Goal: Task Accomplishment & Management: Manage account settings

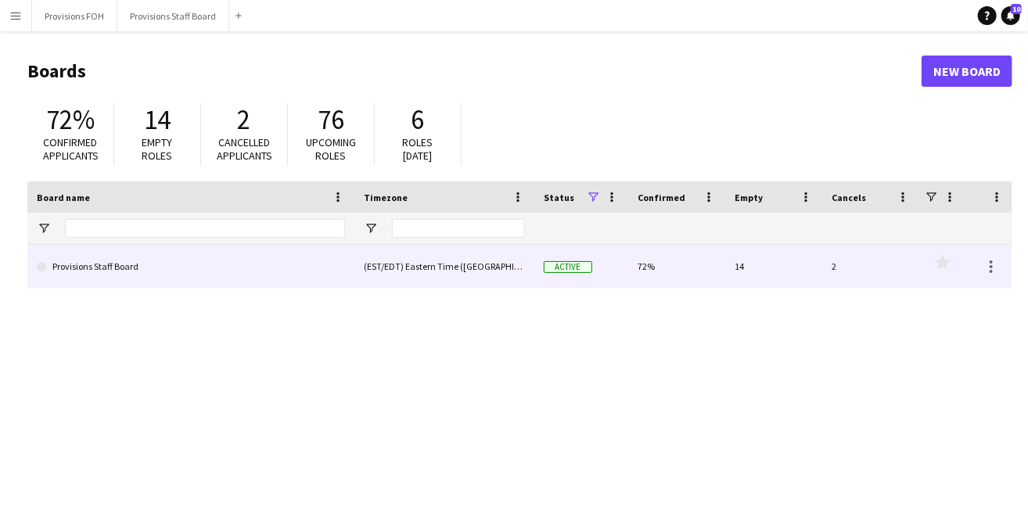
click at [69, 270] on link "Provisions Staff Board" at bounding box center [191, 267] width 308 height 44
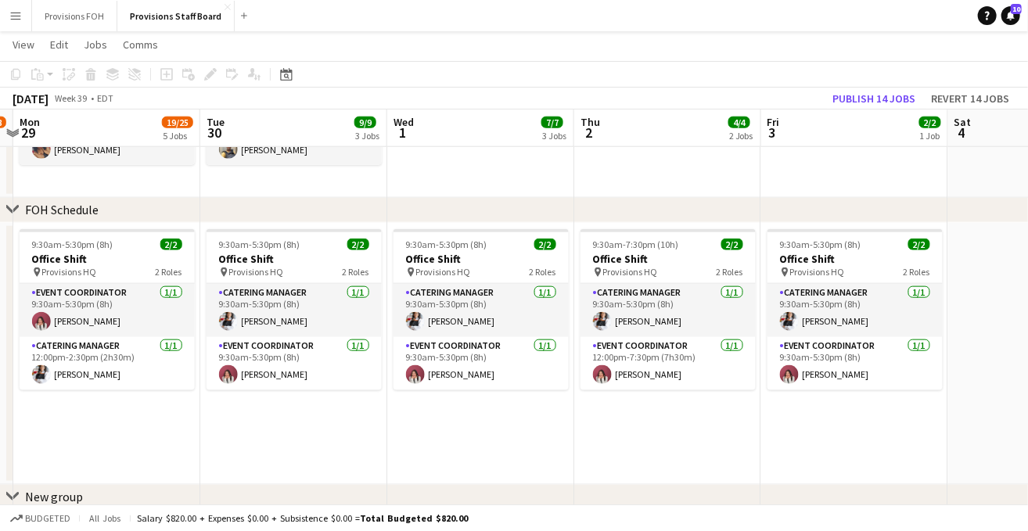
scroll to position [0, 547]
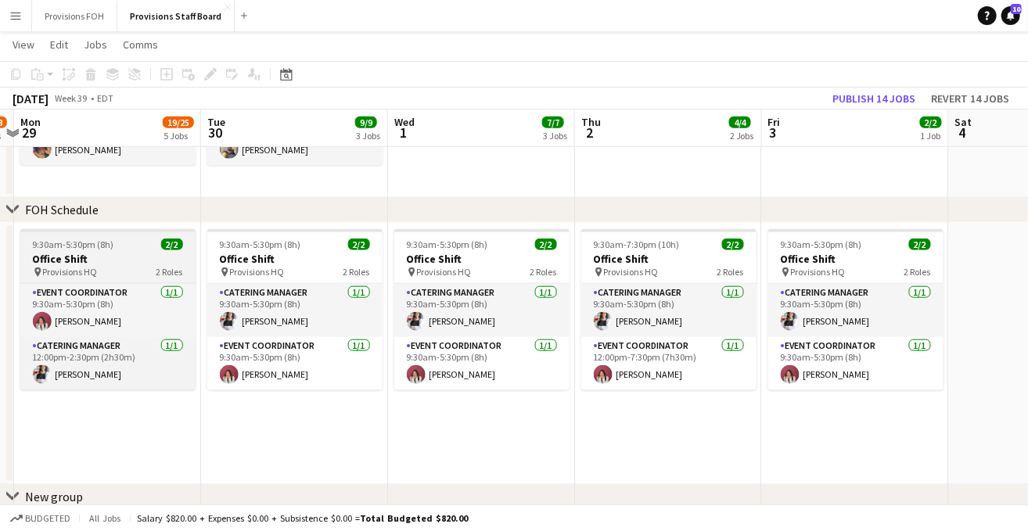
click at [131, 264] on h3 "Office Shift" at bounding box center [107, 259] width 175 height 14
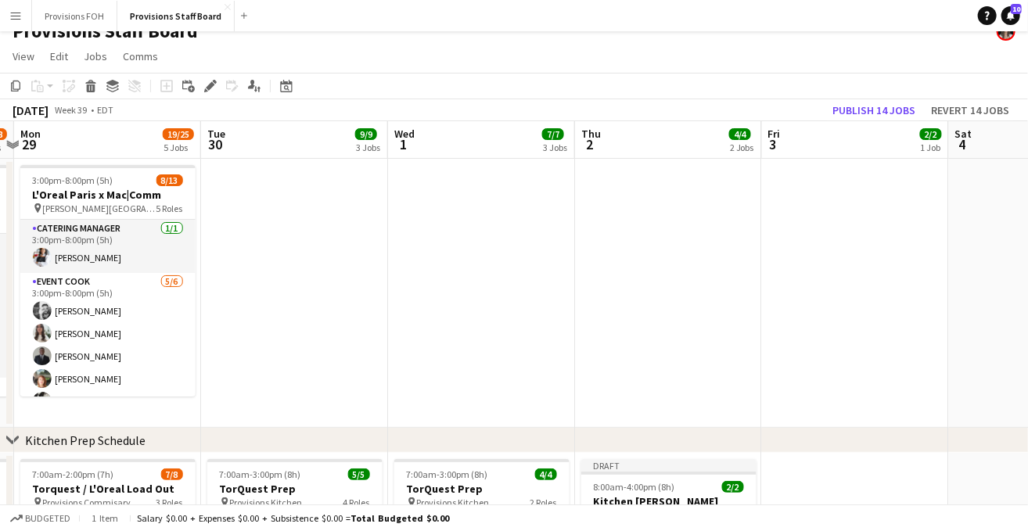
scroll to position [0, 0]
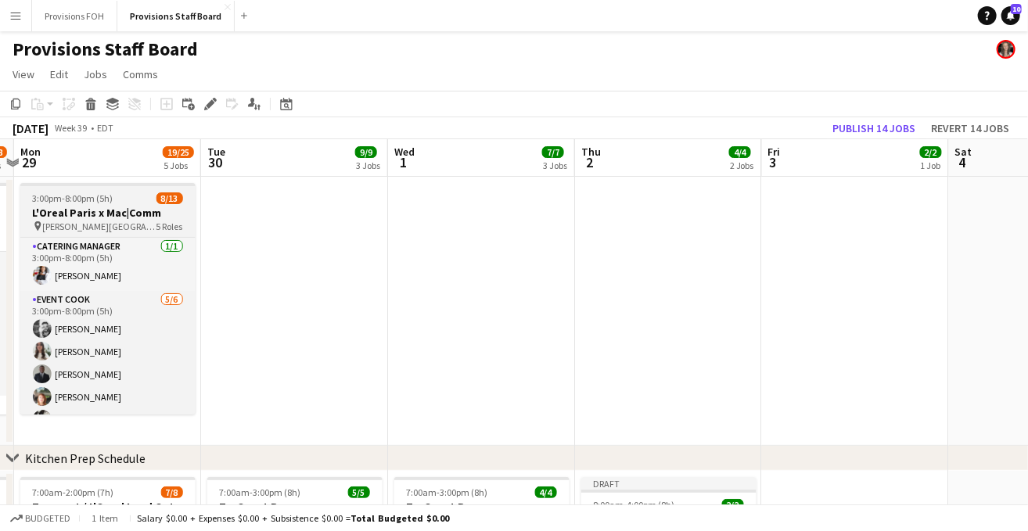
click at [138, 199] on div "3:00pm-8:00pm (5h) 8/13" at bounding box center [107, 198] width 175 height 12
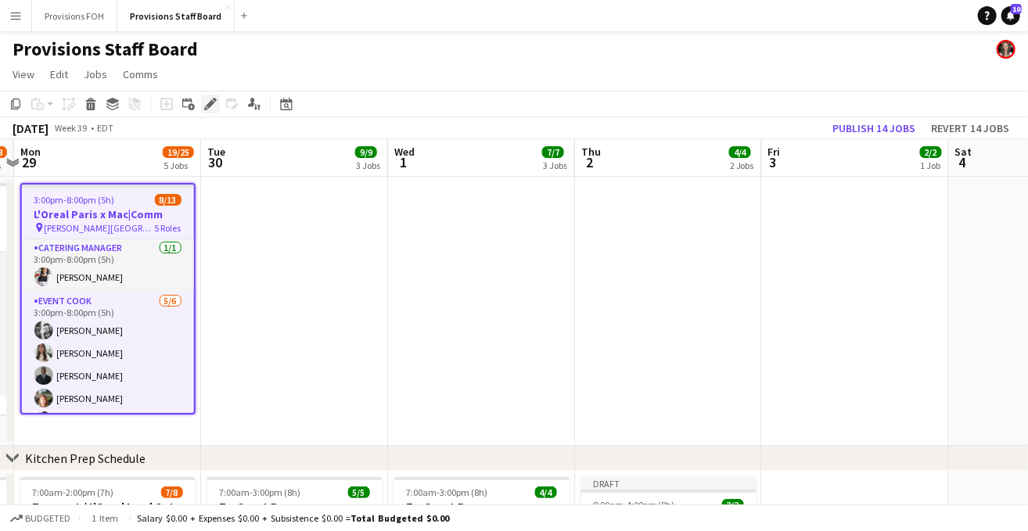
click at [210, 109] on icon "Edit" at bounding box center [210, 104] width 13 height 13
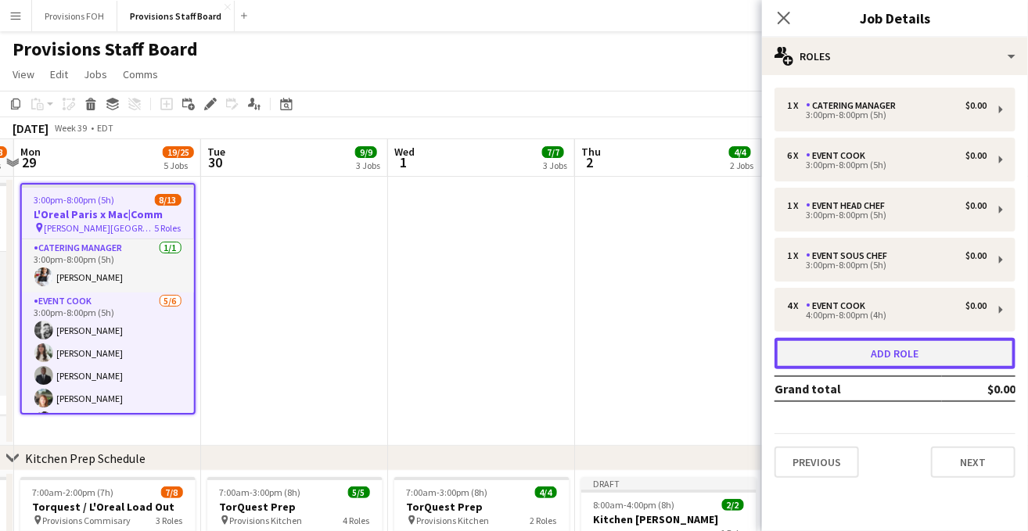
click at [901, 350] on button "Add role" at bounding box center [894, 353] width 241 height 31
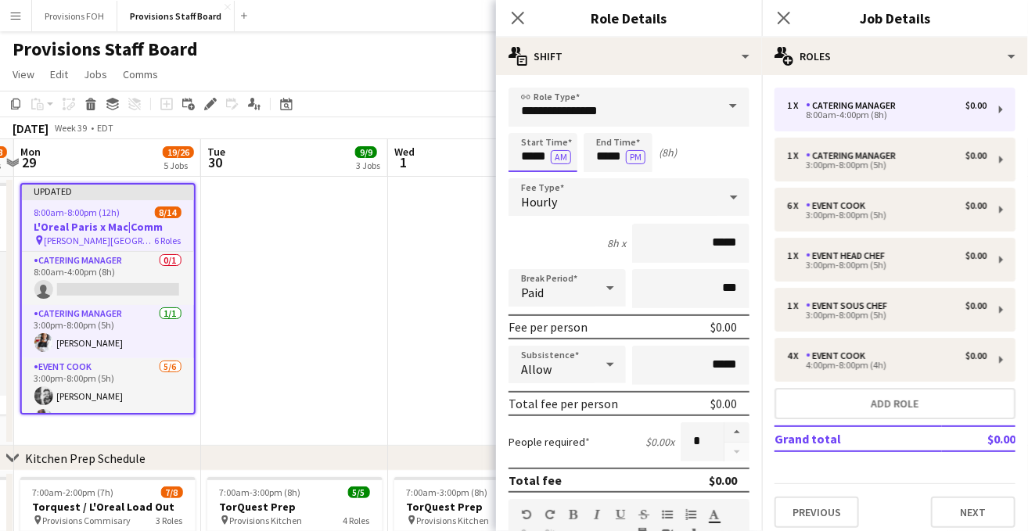
click at [537, 156] on input "*****" at bounding box center [542, 152] width 69 height 39
type input "****"
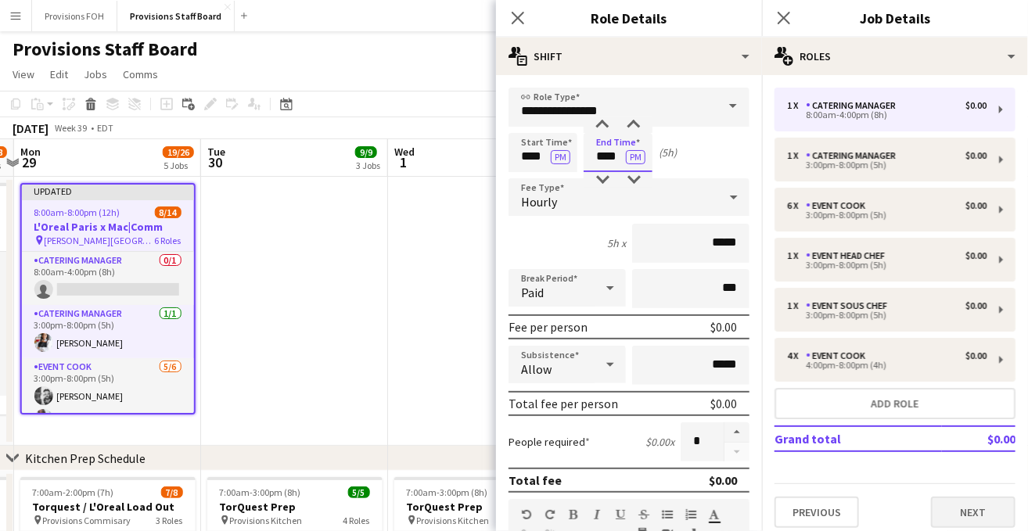
type input "****"
click at [960, 515] on button "Next" at bounding box center [973, 512] width 84 height 31
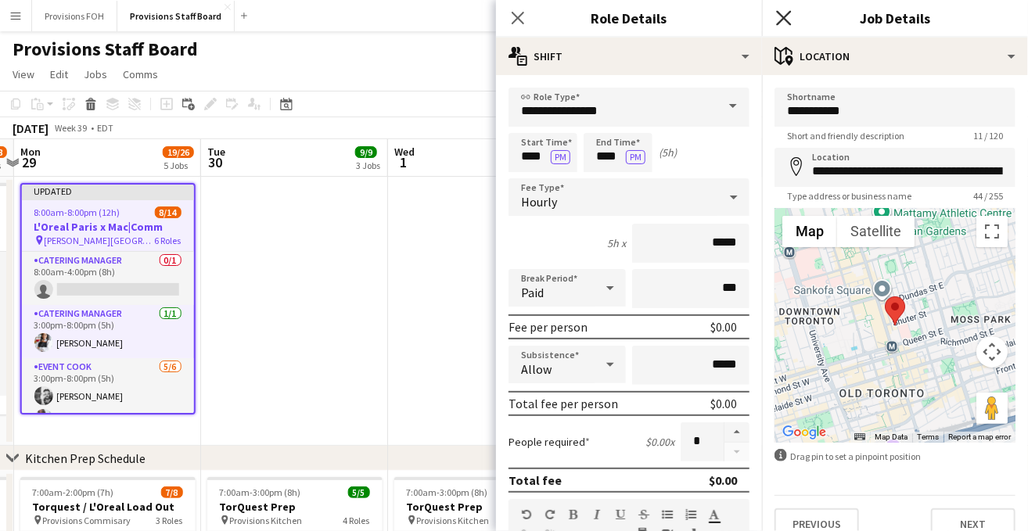
click at [786, 20] on icon at bounding box center [783, 17] width 15 height 15
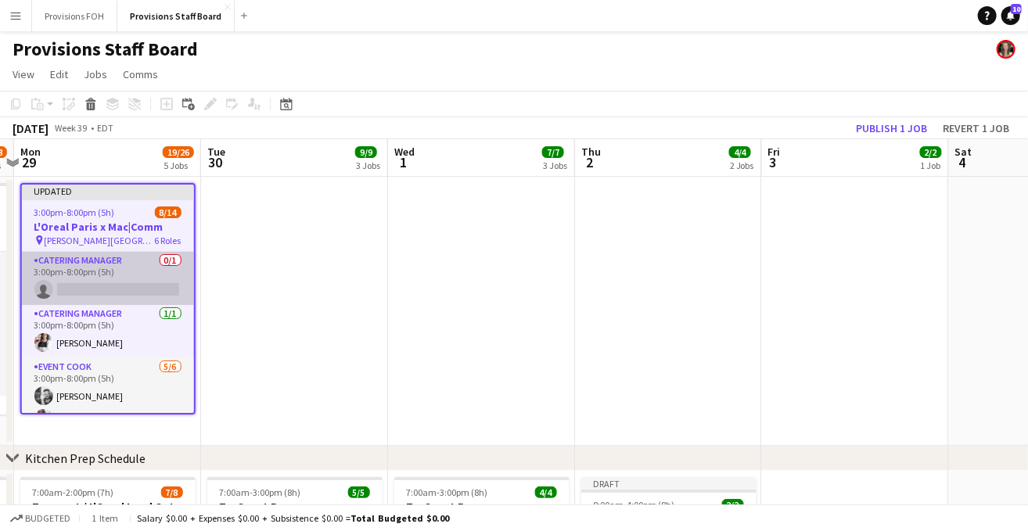
click at [97, 292] on app-card-role "Catering Manager 0/1 3:00pm-8:00pm (5h) single-neutral-actions" at bounding box center [108, 278] width 172 height 53
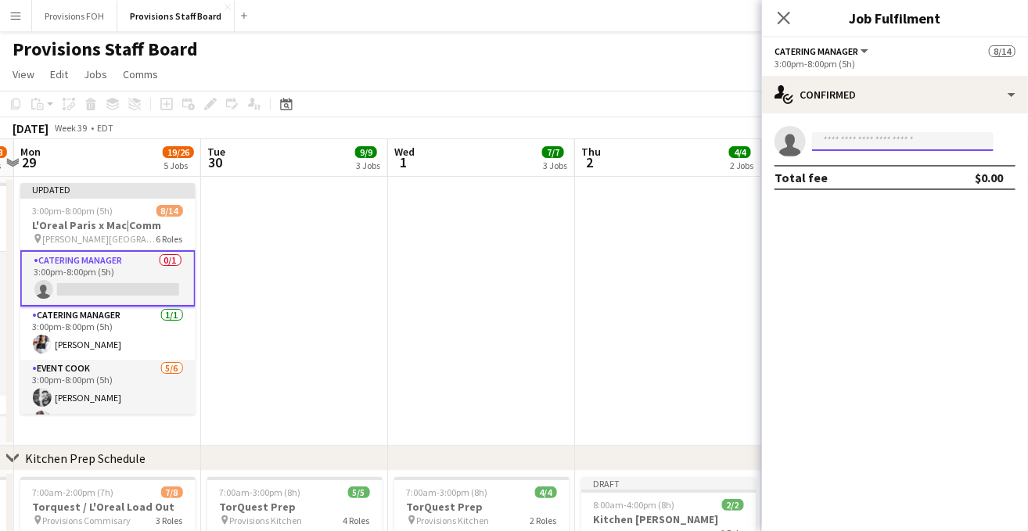
click at [863, 137] on input at bounding box center [902, 141] width 181 height 19
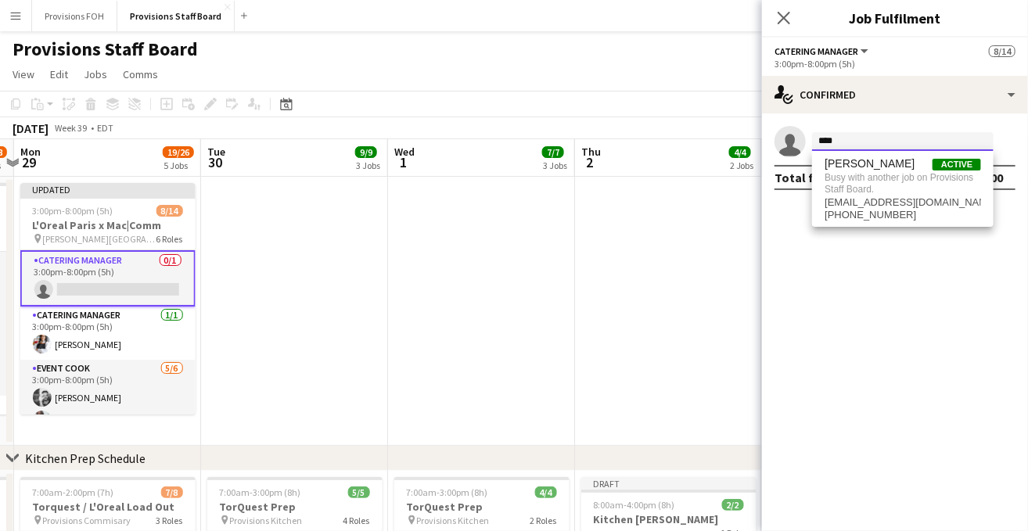
type input "****"
click at [599, 70] on app-page-menu "View Day view expanded Day view collapsed Month view Date picker Jump to today …" at bounding box center [514, 76] width 1028 height 30
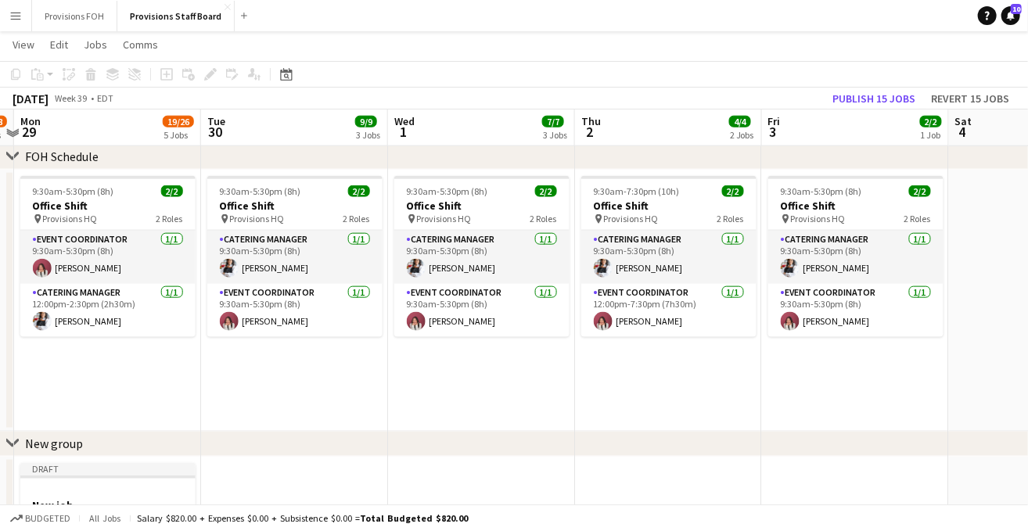
scroll to position [731, 0]
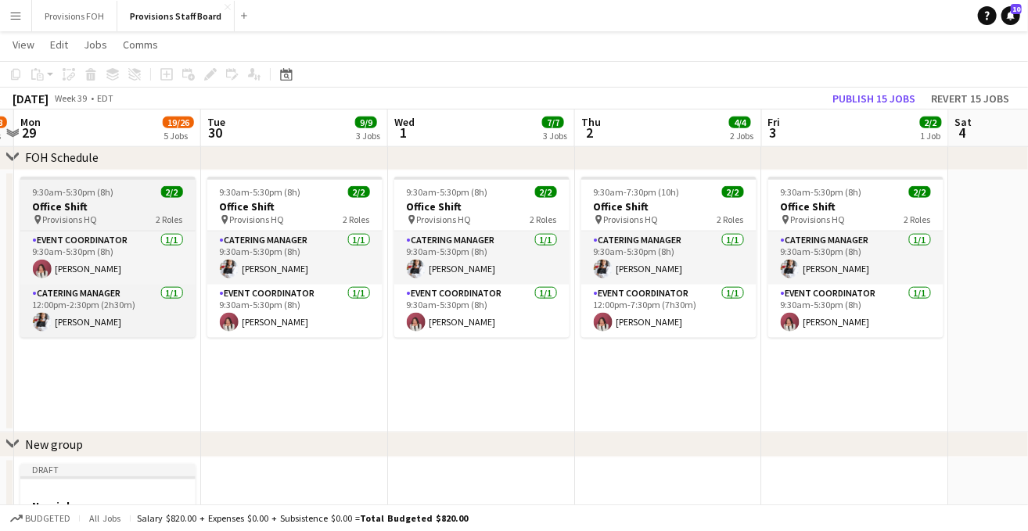
click at [102, 209] on h3 "Office Shift" at bounding box center [107, 206] width 175 height 14
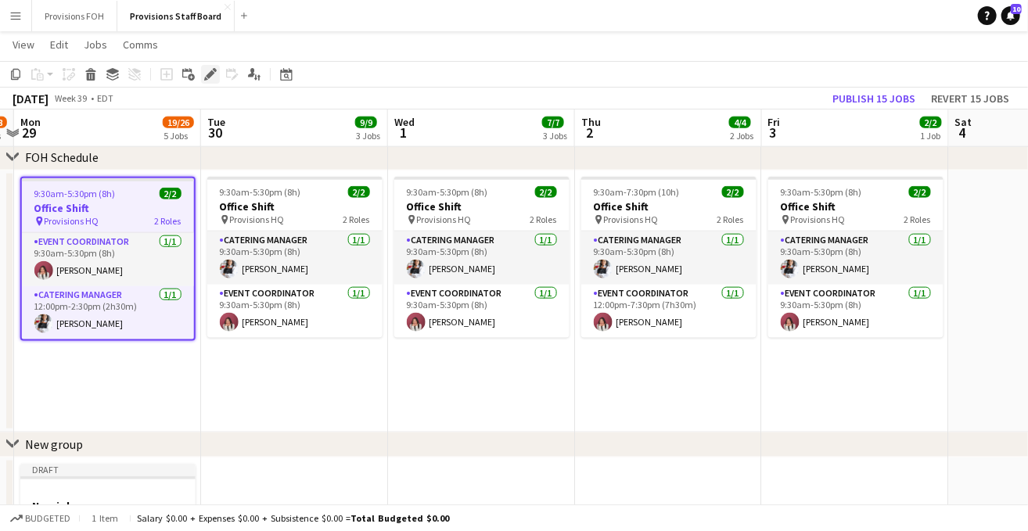
click at [208, 76] on icon at bounding box center [210, 74] width 9 height 9
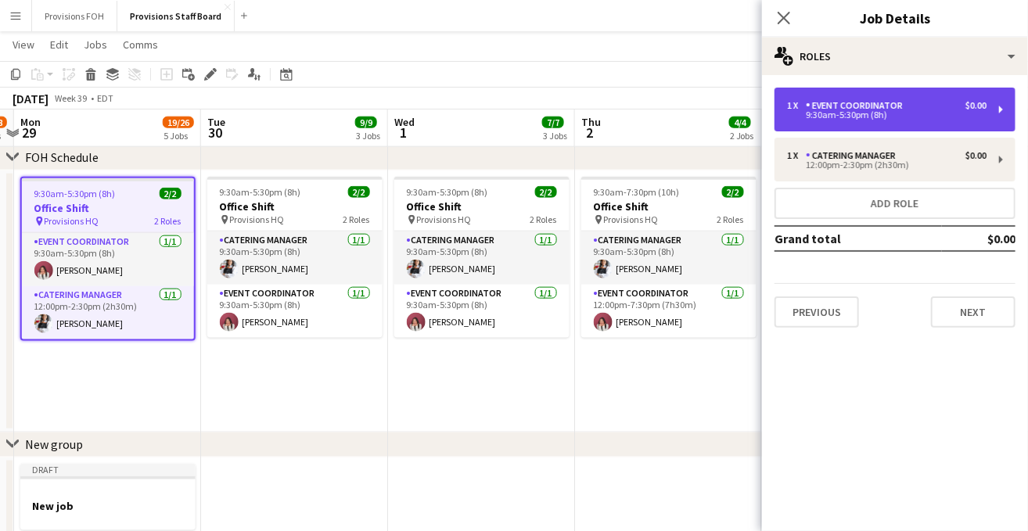
click at [893, 113] on div "9:30am-5:30pm (8h)" at bounding box center [886, 115] width 199 height 8
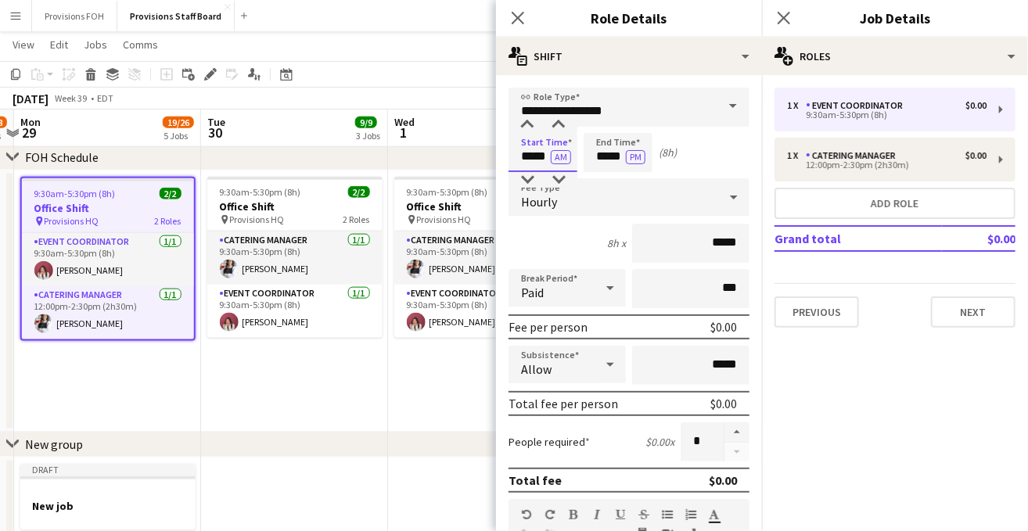
click at [537, 160] on input "*****" at bounding box center [542, 152] width 69 height 39
type input "*****"
click at [564, 160] on button "AM" at bounding box center [561, 157] width 20 height 14
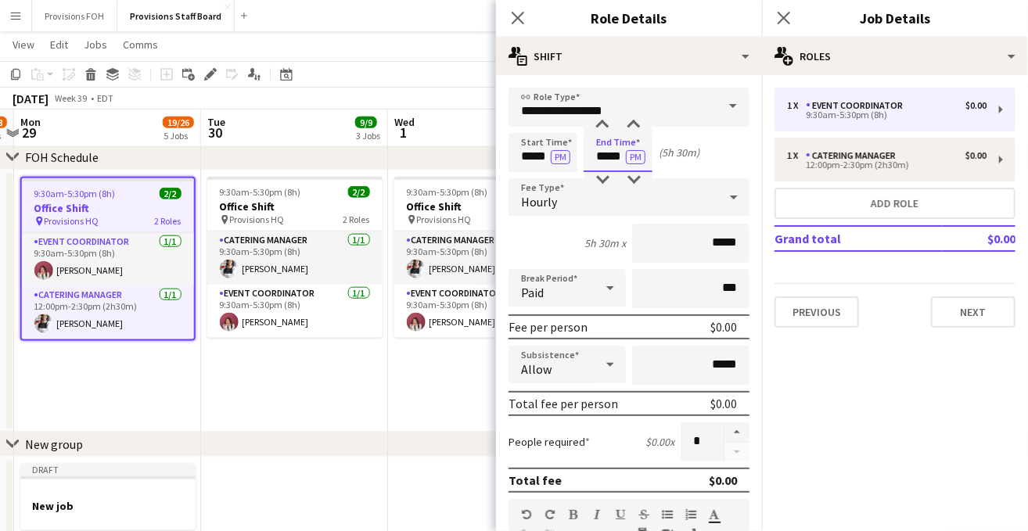
click at [613, 156] on input "*****" at bounding box center [617, 152] width 69 height 39
type input "****"
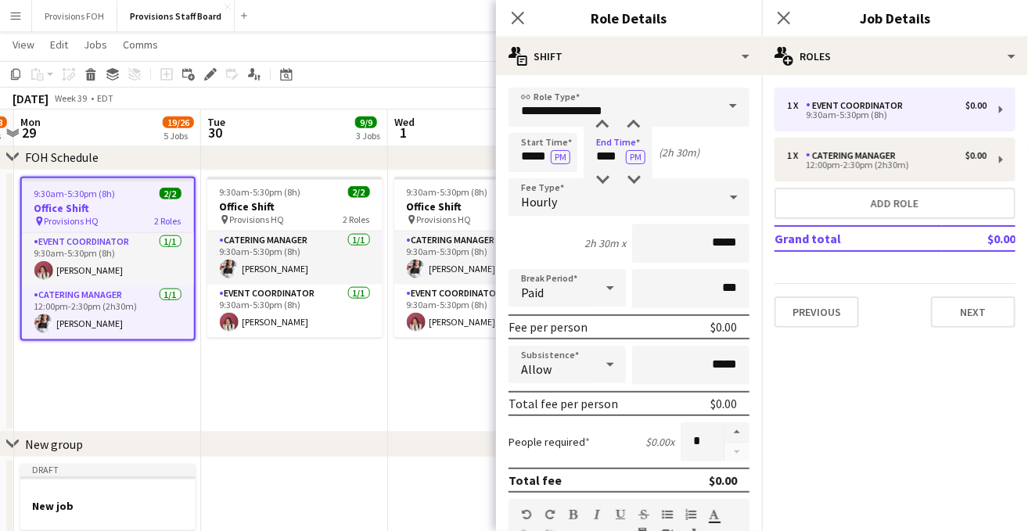
click at [730, 145] on div "Start Time ***** PM End Time **** PM (2h 30m)" at bounding box center [628, 152] width 241 height 39
click at [967, 312] on button "Next" at bounding box center [973, 311] width 84 height 31
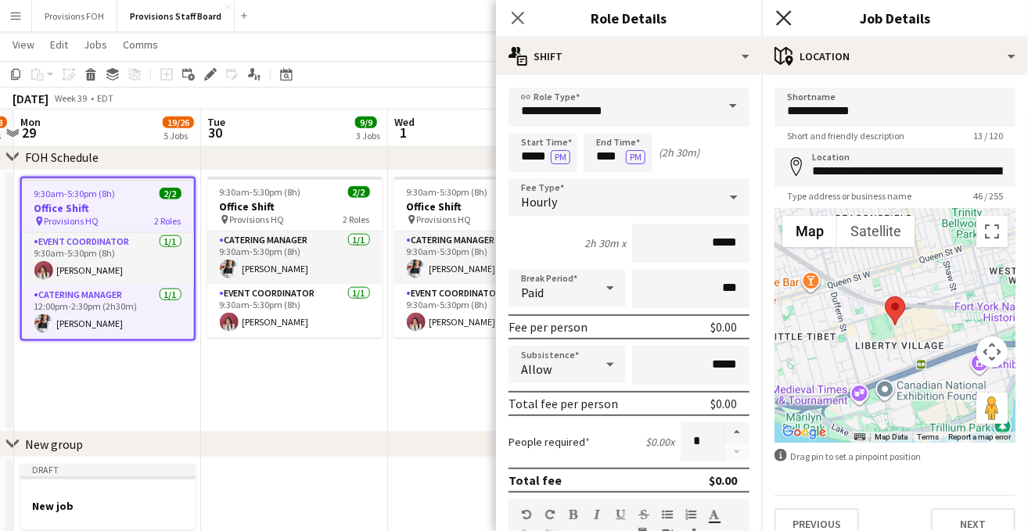
click at [782, 15] on icon "Close pop-in" at bounding box center [783, 17] width 15 height 15
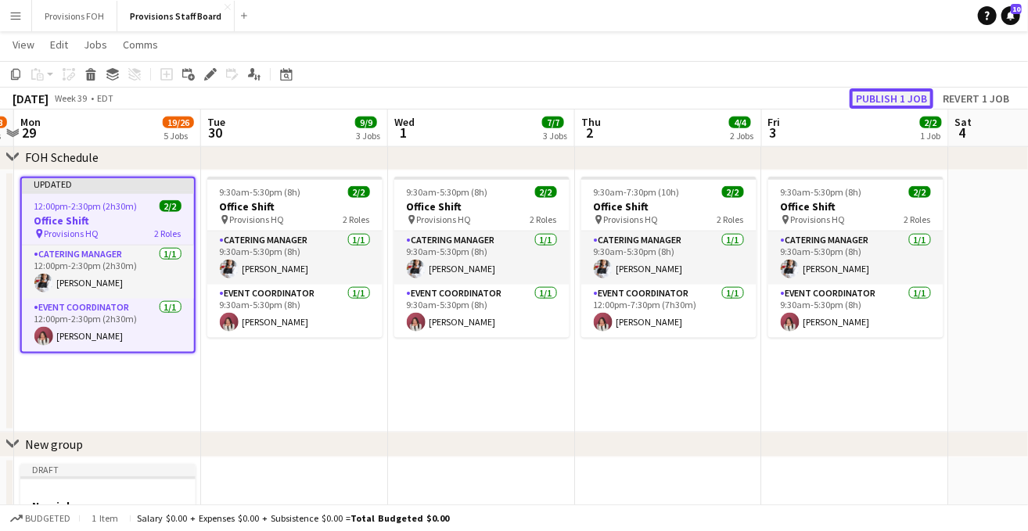
click at [890, 88] on button "Publish 1 job" at bounding box center [891, 98] width 84 height 20
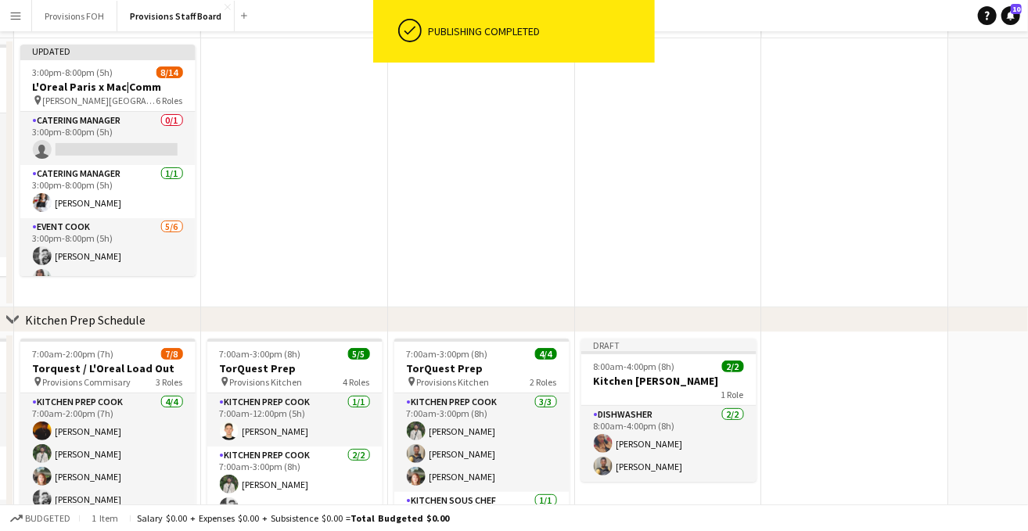
scroll to position [0, 0]
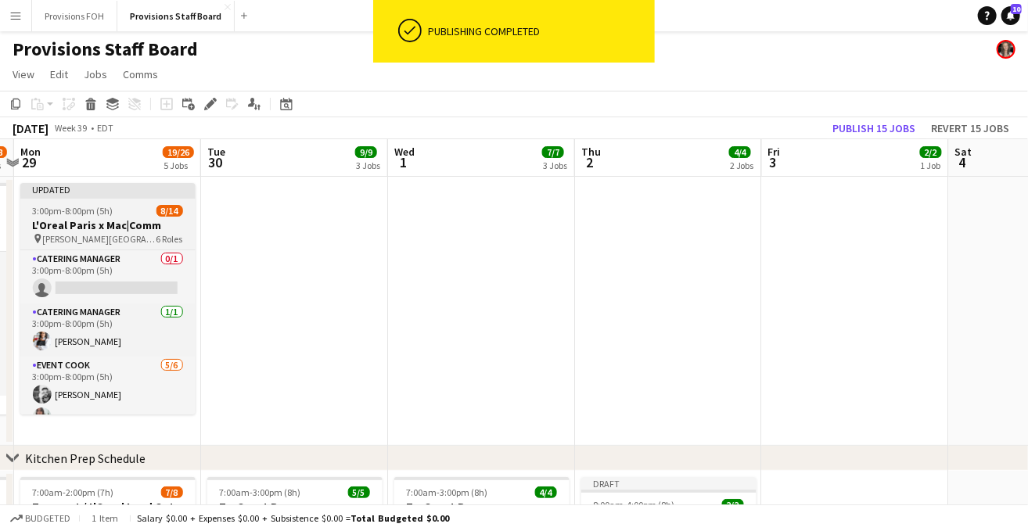
click at [130, 196] on div at bounding box center [107, 197] width 175 height 3
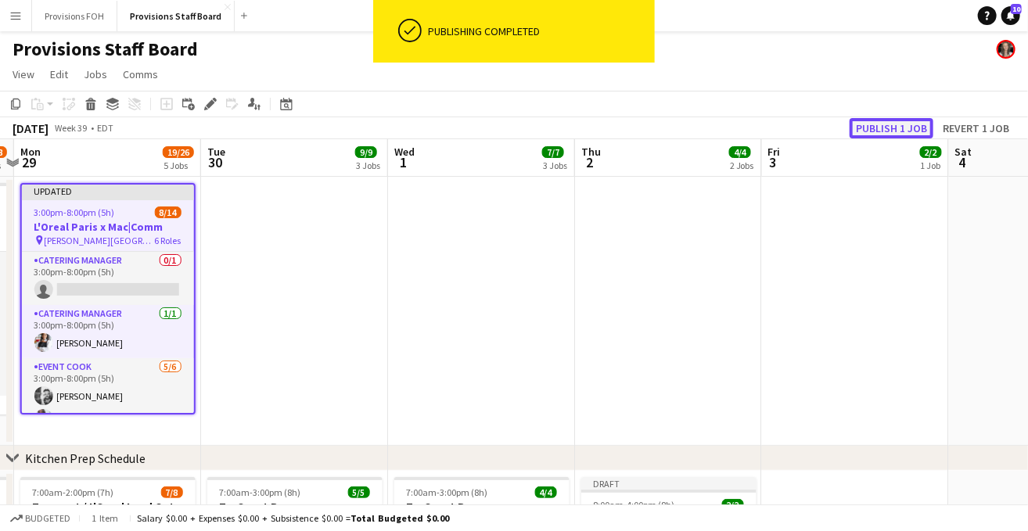
click at [862, 124] on button "Publish 1 job" at bounding box center [891, 128] width 84 height 20
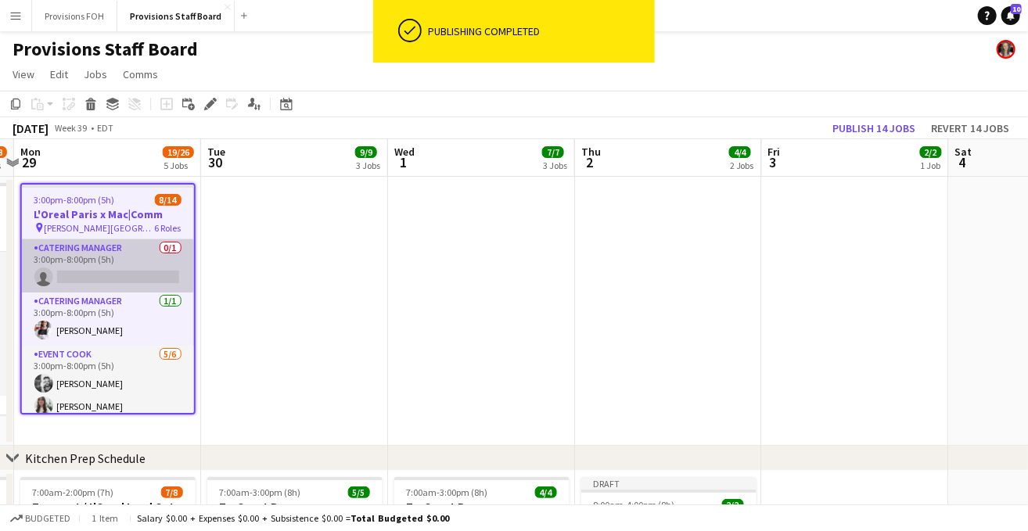
click at [83, 276] on app-card-role "Catering Manager 0/1 3:00pm-8:00pm (5h) single-neutral-actions" at bounding box center [108, 265] width 172 height 53
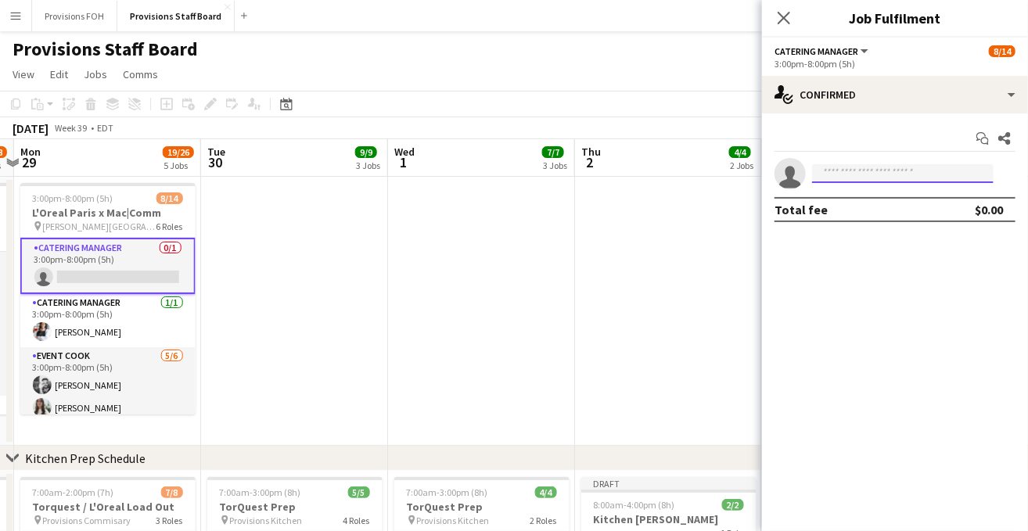
click at [873, 175] on input at bounding box center [902, 173] width 181 height 19
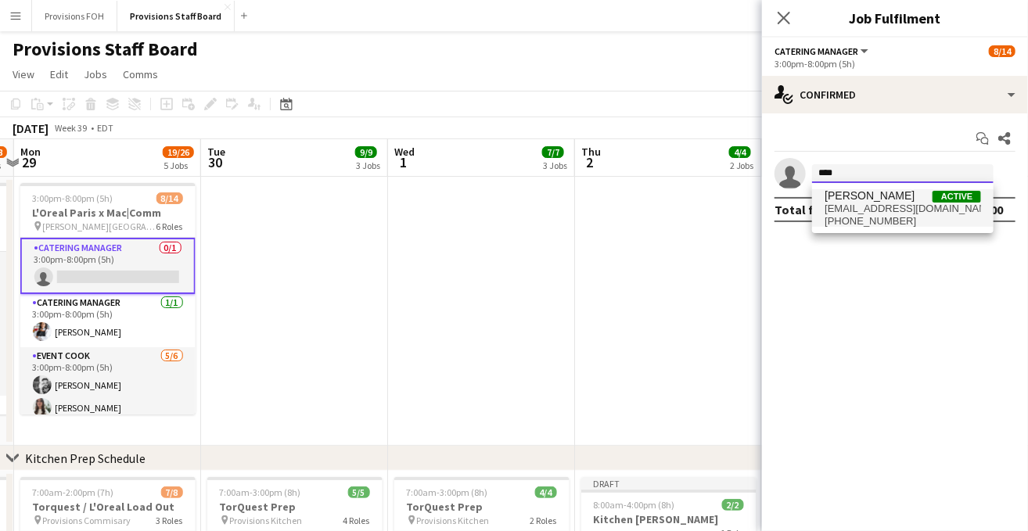
type input "****"
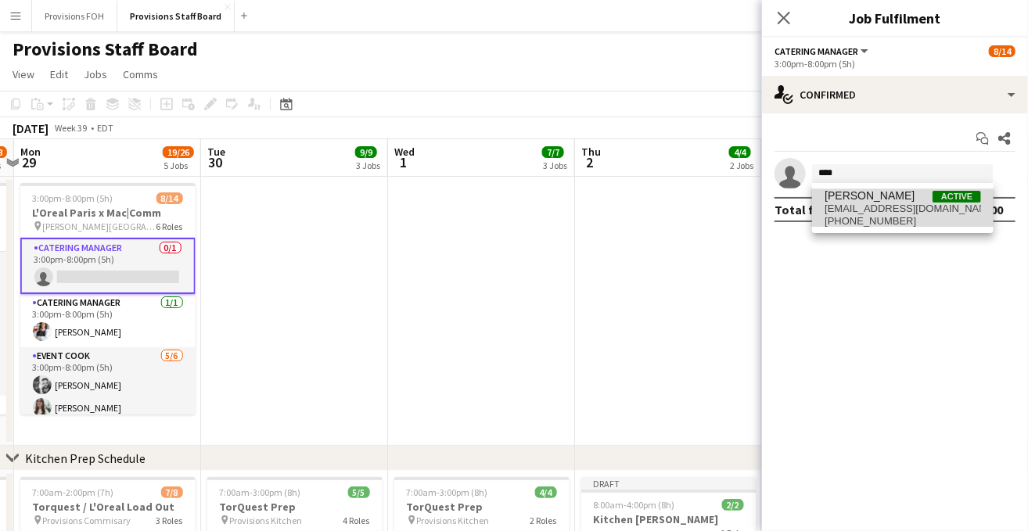
click at [865, 196] on span "Gendra Angela Faelden" at bounding box center [869, 195] width 90 height 13
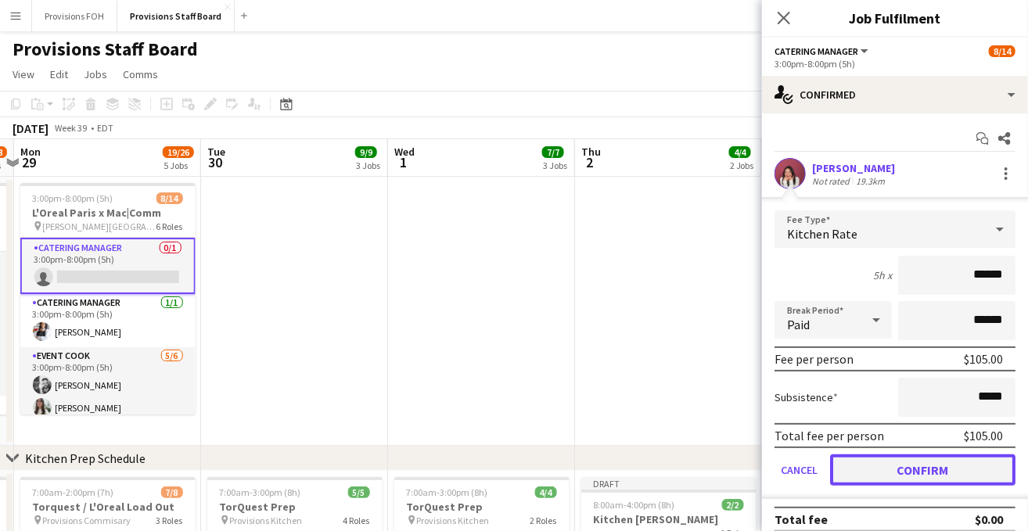
click at [895, 466] on button "Confirm" at bounding box center [922, 469] width 185 height 31
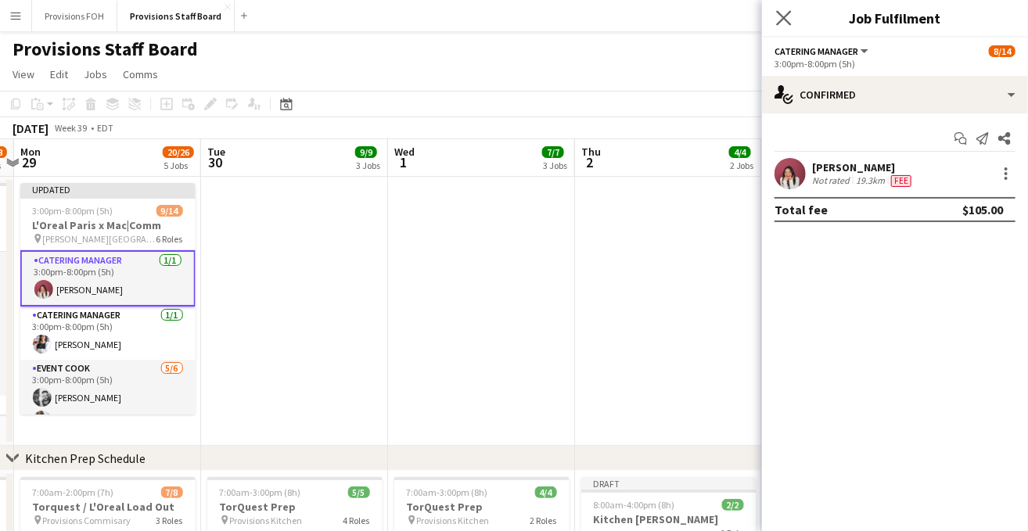
click at [784, 24] on icon "Close pop-in" at bounding box center [783, 17] width 15 height 15
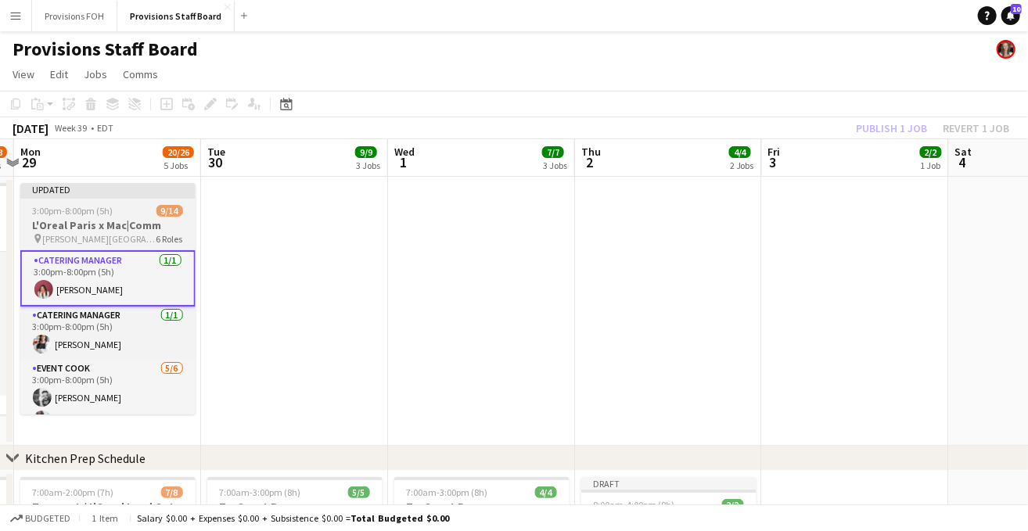
click at [126, 209] on div "3:00pm-8:00pm (5h) 9/14" at bounding box center [107, 211] width 175 height 12
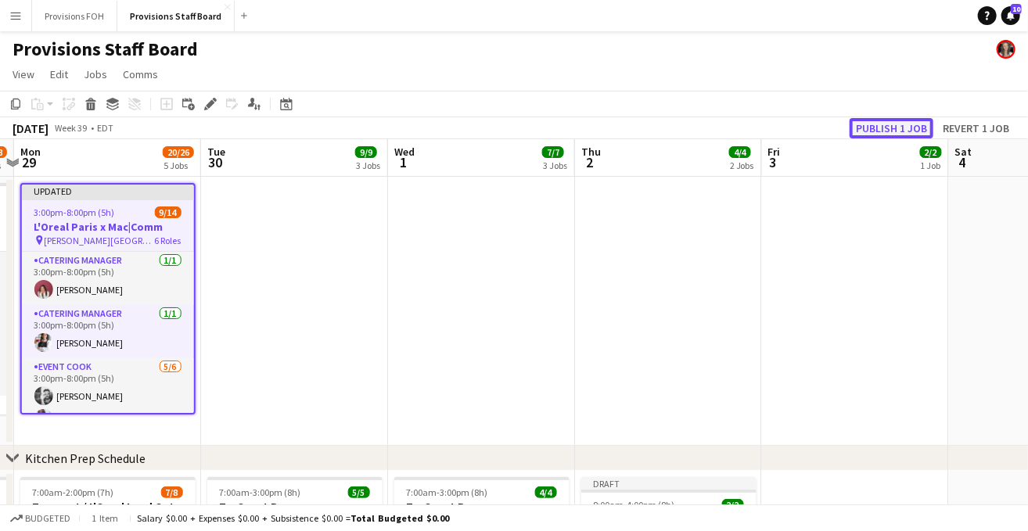
click at [894, 127] on button "Publish 1 job" at bounding box center [891, 128] width 84 height 20
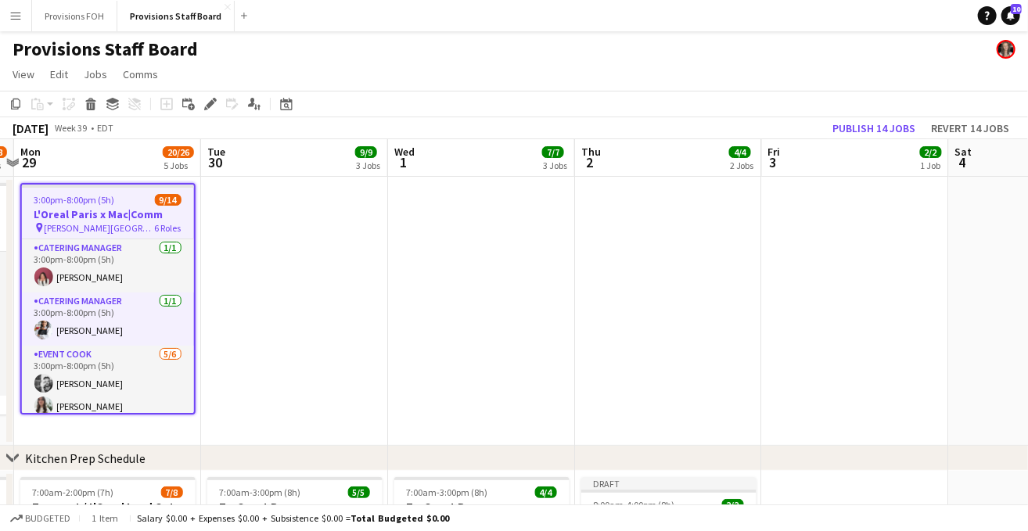
click at [408, 56] on div "Provisions Staff Board" at bounding box center [514, 46] width 1028 height 30
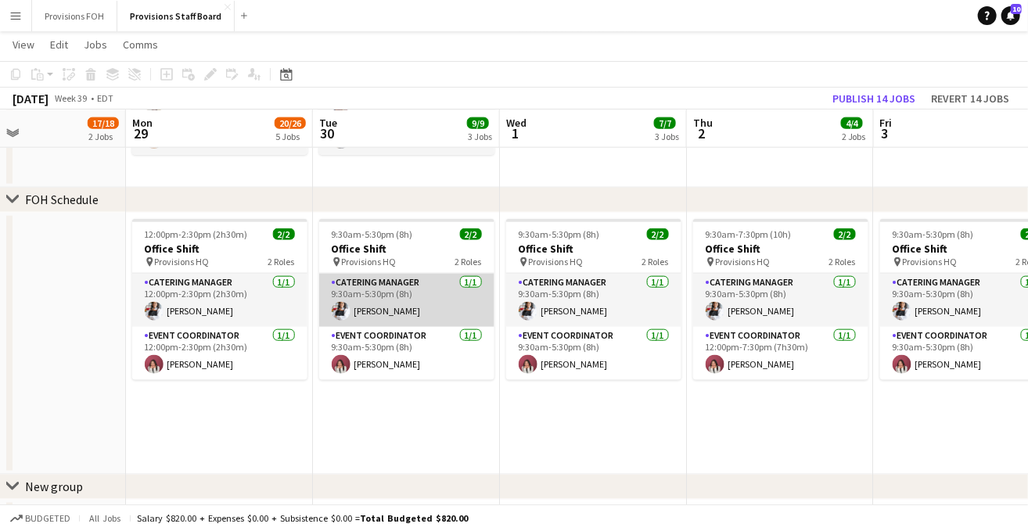
scroll to position [0, 453]
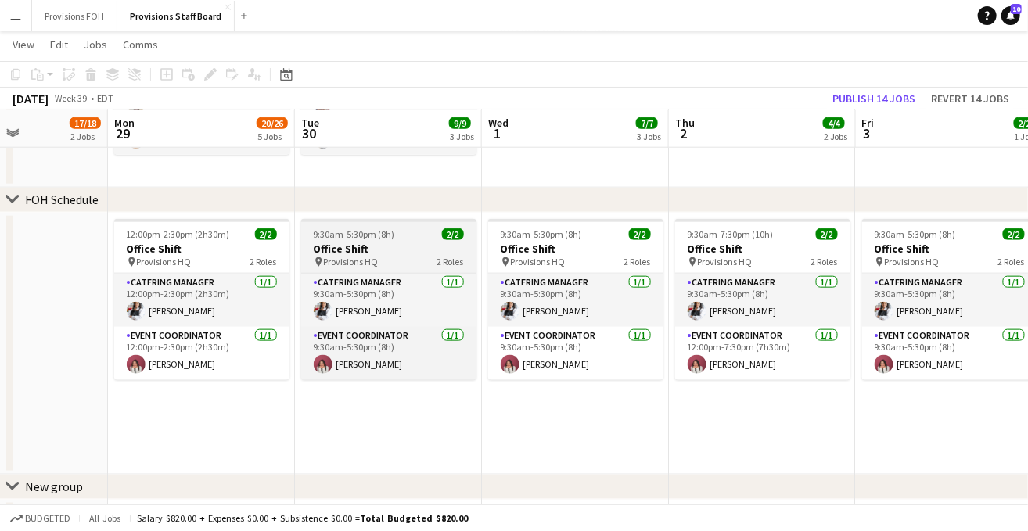
click at [407, 263] on div "pin Provisions HQ 2 Roles" at bounding box center [388, 262] width 175 height 13
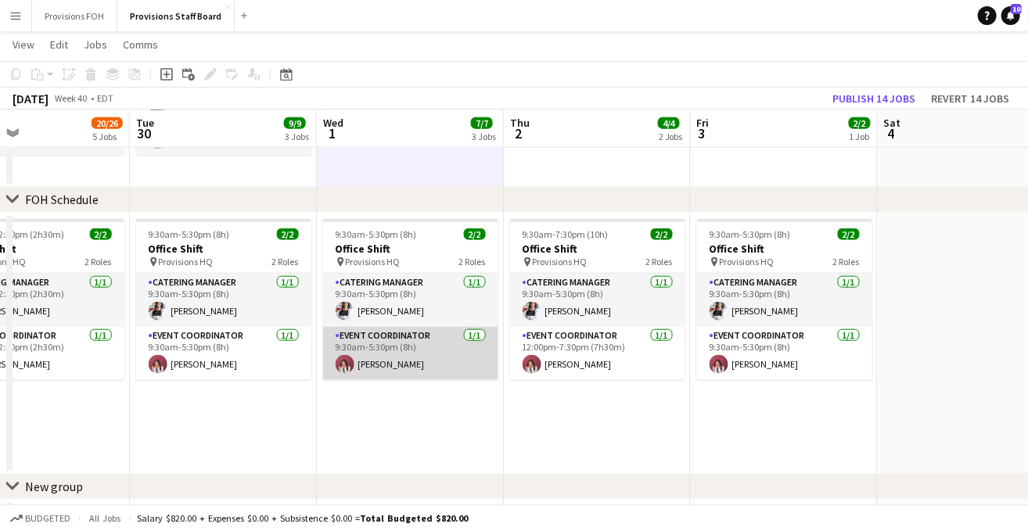
scroll to position [0, 456]
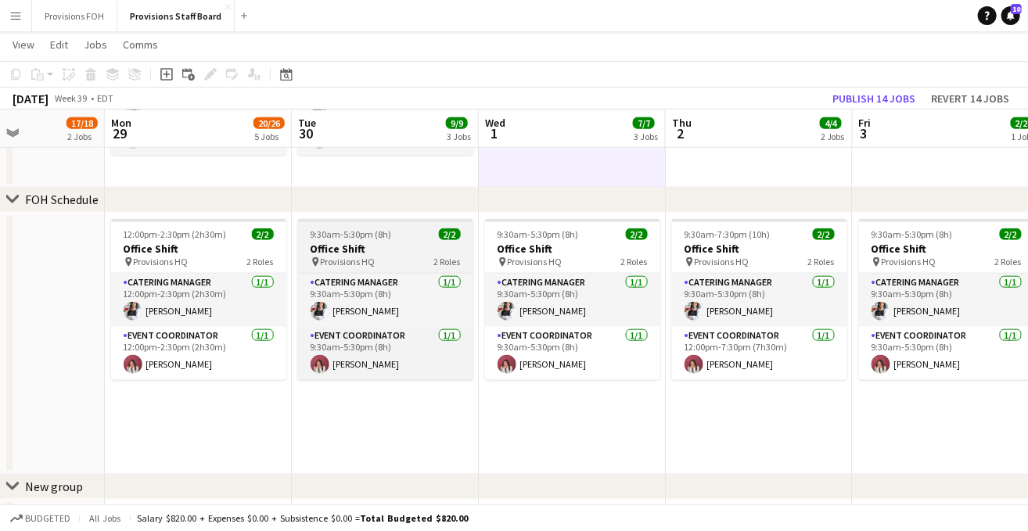
click at [395, 251] on h3 "Office Shift" at bounding box center [385, 249] width 175 height 14
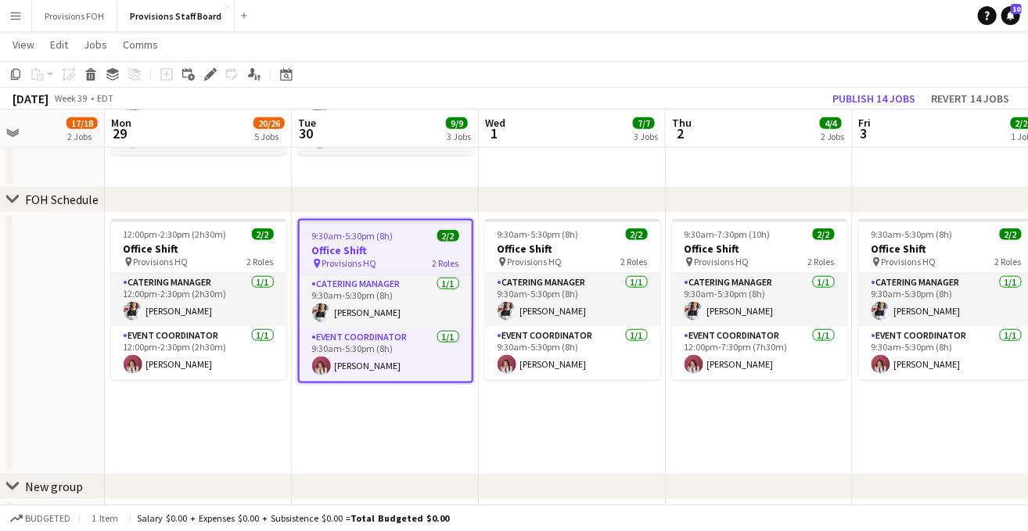
click at [345, 45] on app-page-menu "View Day view expanded Day view collapsed Month view Date picker Jump to today …" at bounding box center [514, 46] width 1028 height 30
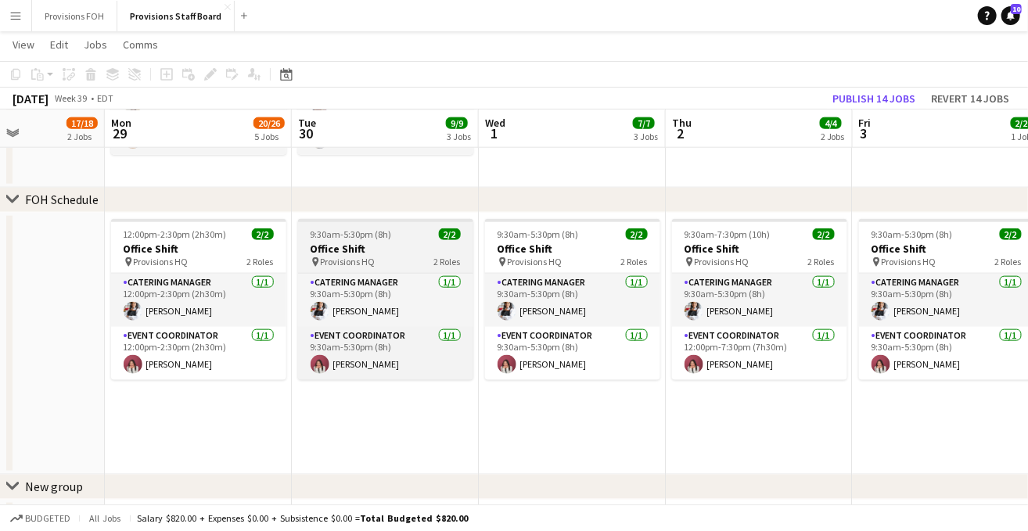
click at [386, 252] on h3 "Office Shift" at bounding box center [385, 249] width 175 height 14
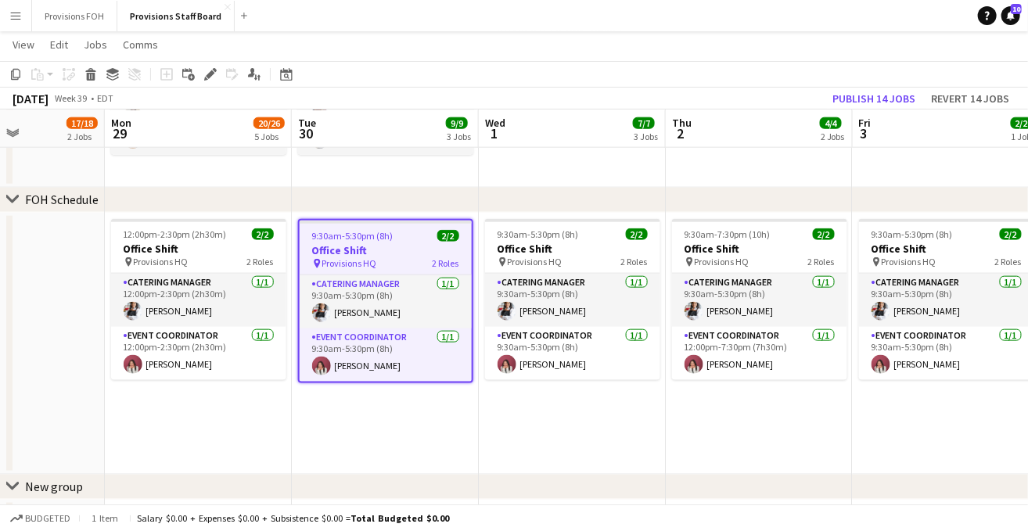
click at [463, 52] on app-page-menu "View Day view expanded Day view collapsed Month view Date picker Jump to today …" at bounding box center [514, 46] width 1028 height 30
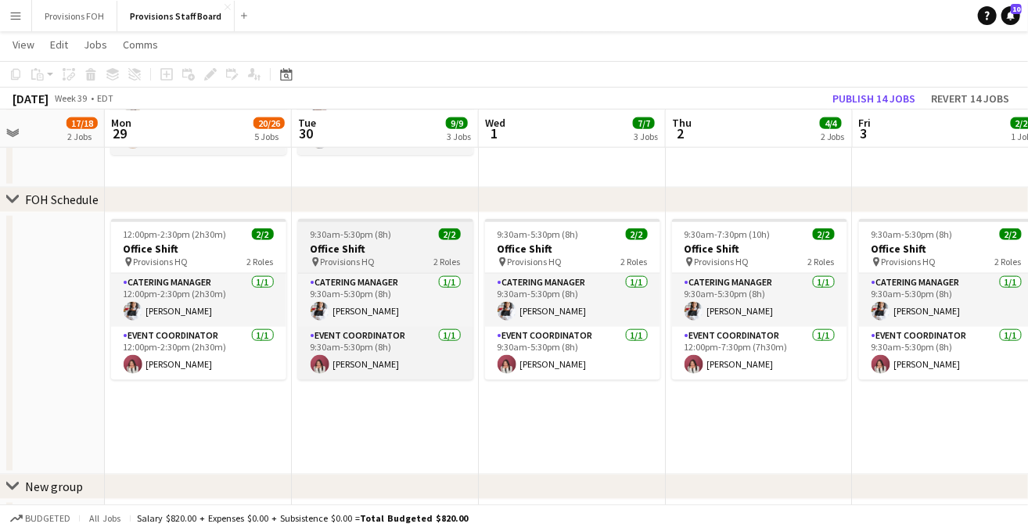
click at [407, 235] on div "9:30am-5:30pm (8h) 2/2" at bounding box center [385, 234] width 175 height 12
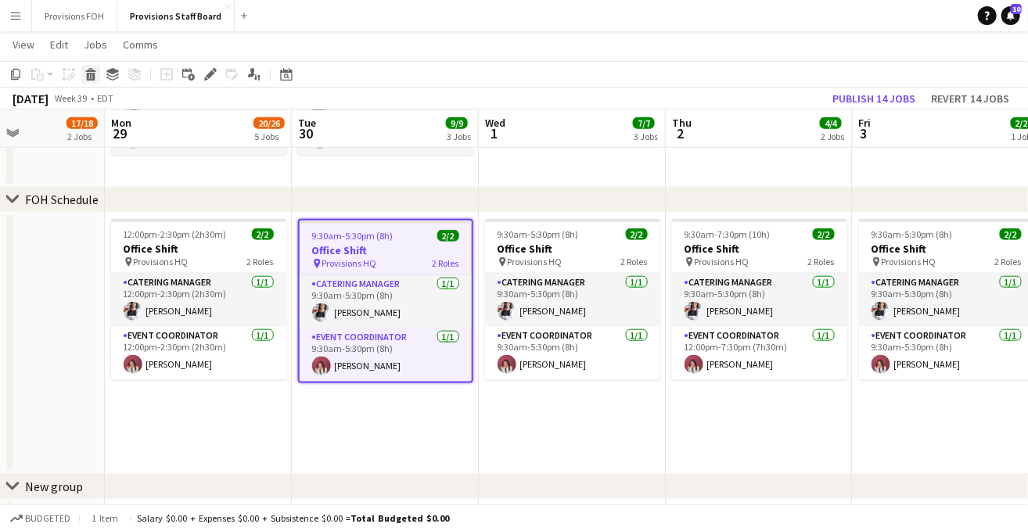
click at [87, 72] on icon "Delete" at bounding box center [90, 74] width 13 height 13
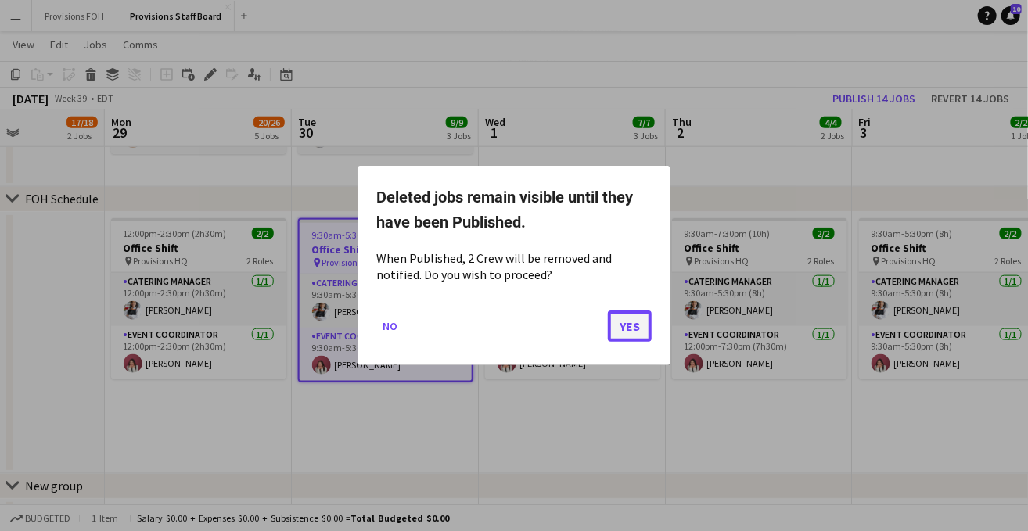
click at [642, 329] on button "Yes" at bounding box center [630, 325] width 44 height 31
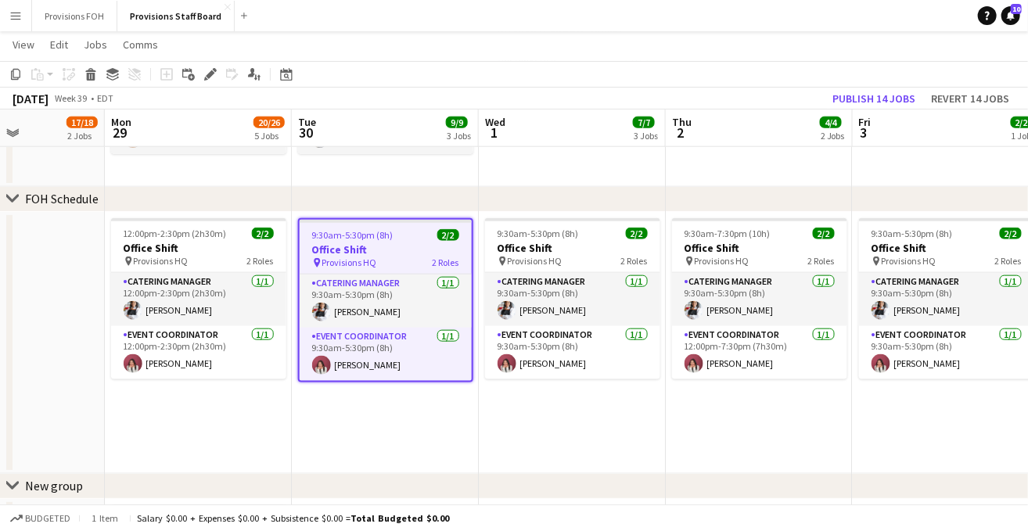
scroll to position [689, 0]
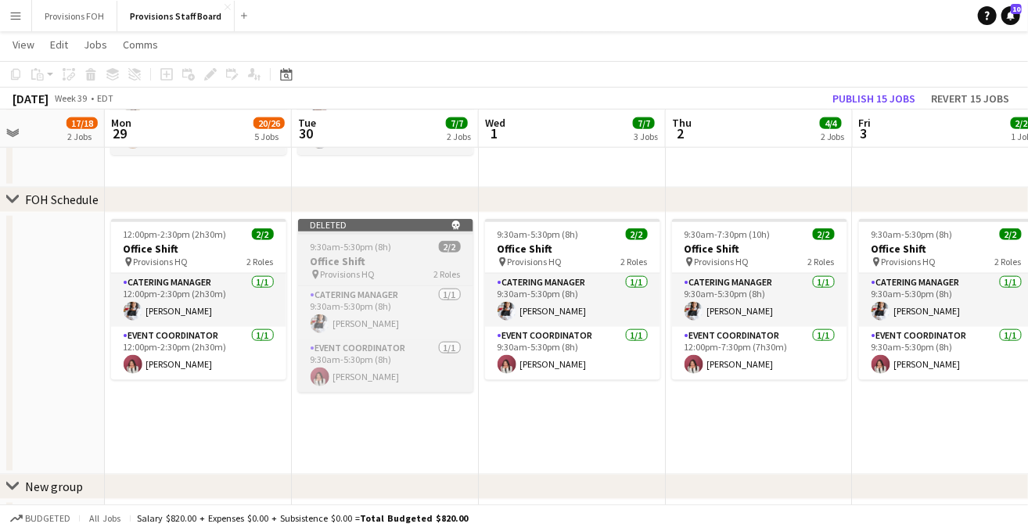
click at [401, 262] on h3 "Office Shift" at bounding box center [385, 261] width 175 height 14
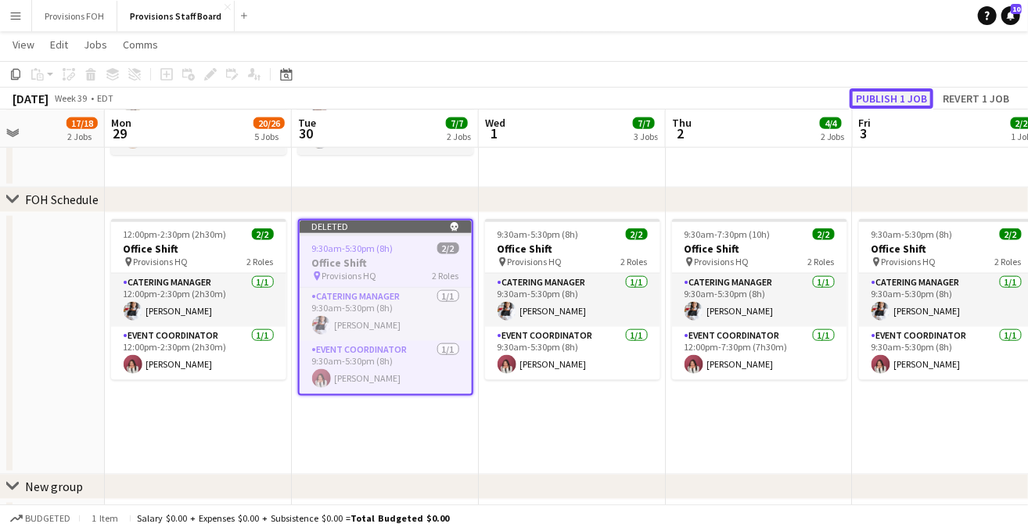
click at [900, 96] on button "Publish 1 job" at bounding box center [891, 98] width 84 height 20
